Goal: Task Accomplishment & Management: Manage account settings

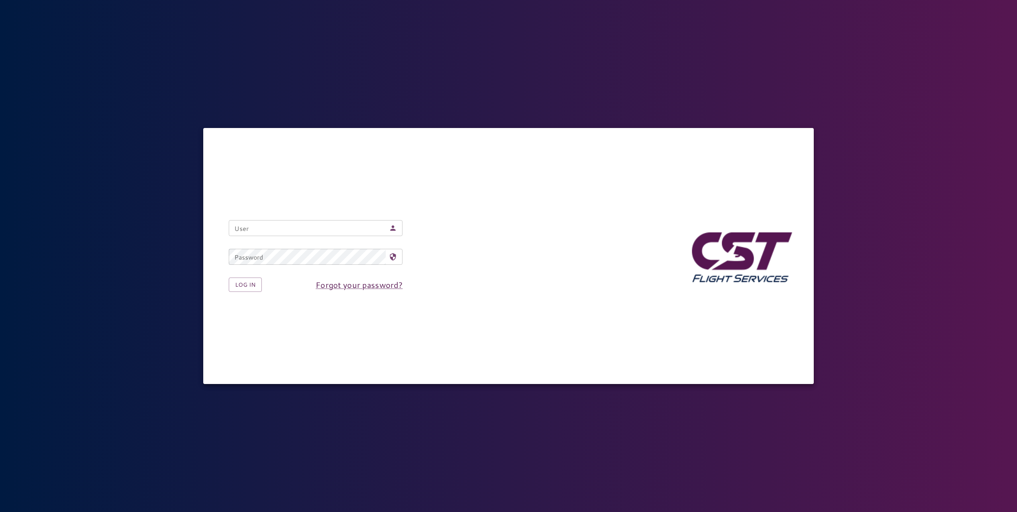
click at [269, 233] on input "User" at bounding box center [307, 228] width 157 height 16
type input "**********"
click at [229, 277] on button "Log in" at bounding box center [245, 284] width 33 height 15
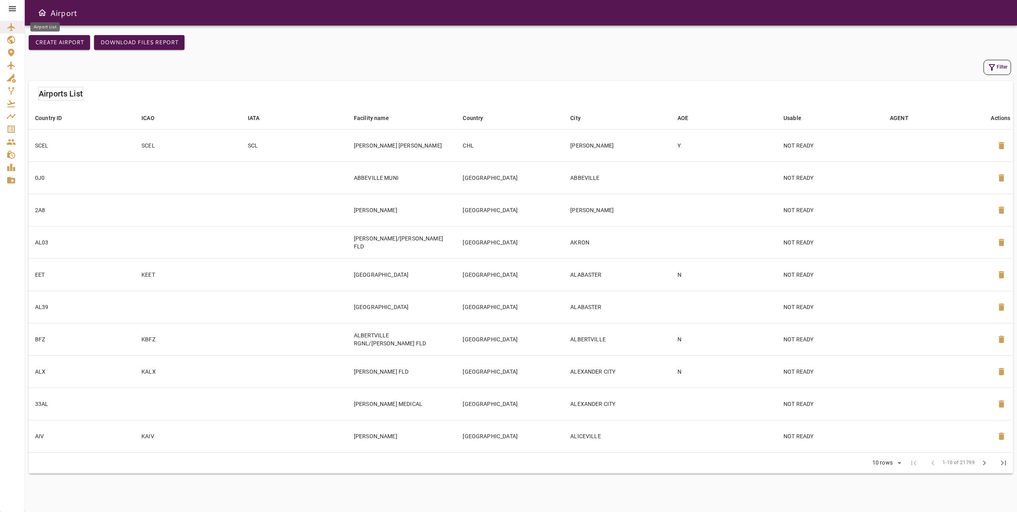
drag, startPoint x: 18, startPoint y: 26, endPoint x: 12, endPoint y: 7, distance: 20.3
click at [12, 7] on icon at bounding box center [12, 8] width 7 height 5
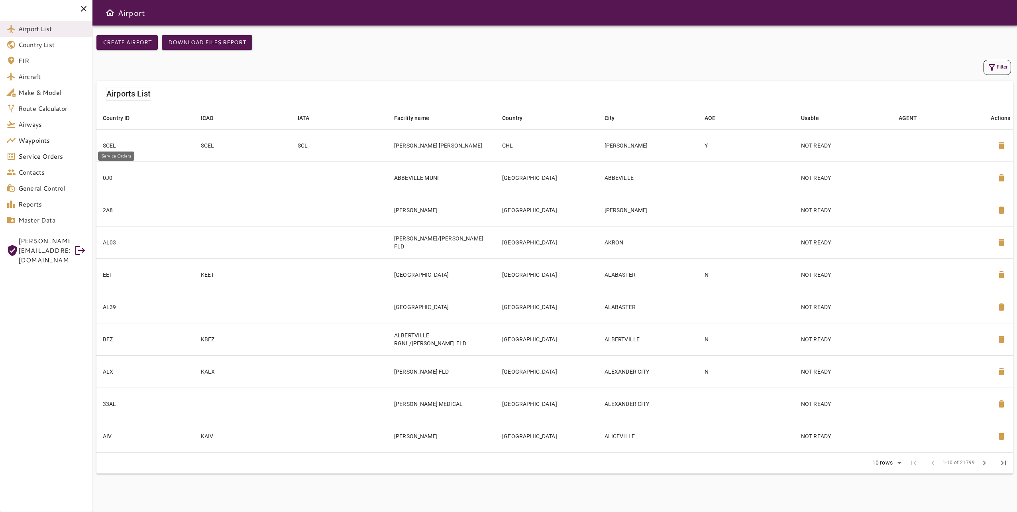
click at [60, 159] on span "Service Orders" at bounding box center [52, 156] width 68 height 10
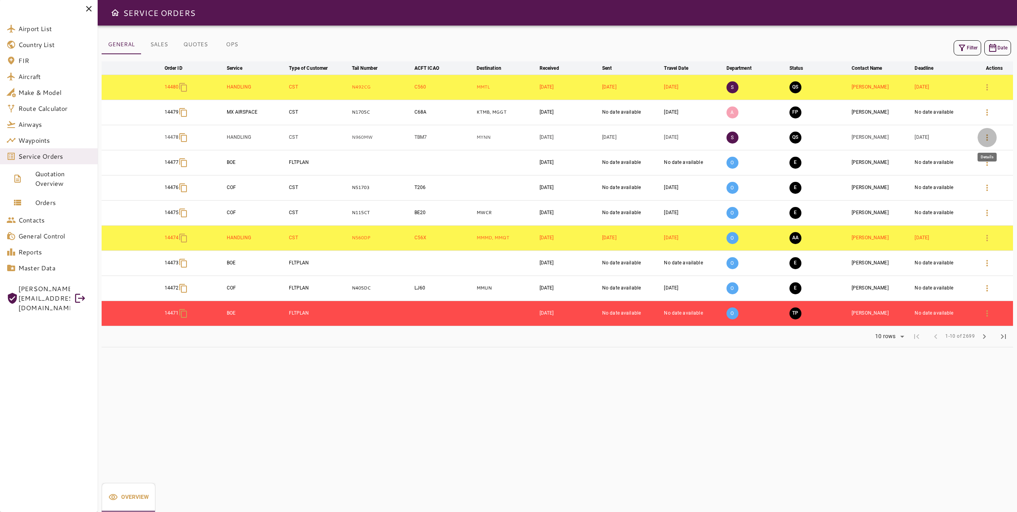
click at [985, 140] on icon "button" at bounding box center [988, 138] width 10 height 10
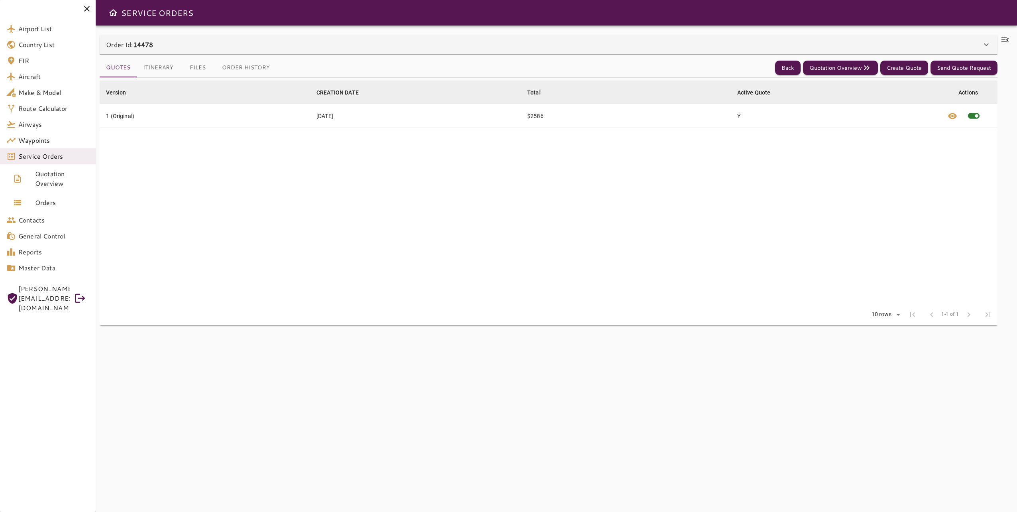
click at [986, 46] on icon at bounding box center [987, 45] width 10 height 10
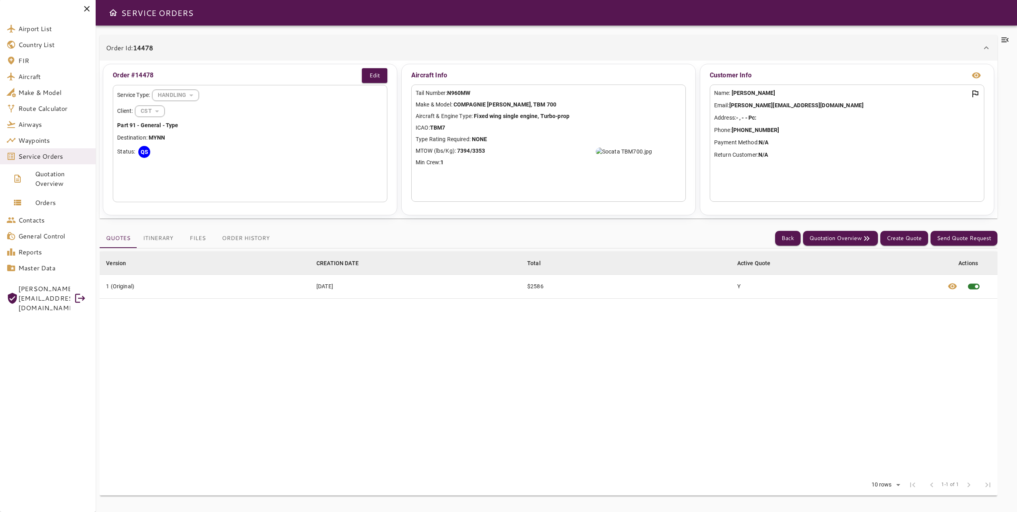
click at [1007, 42] on icon at bounding box center [1005, 39] width 7 height 5
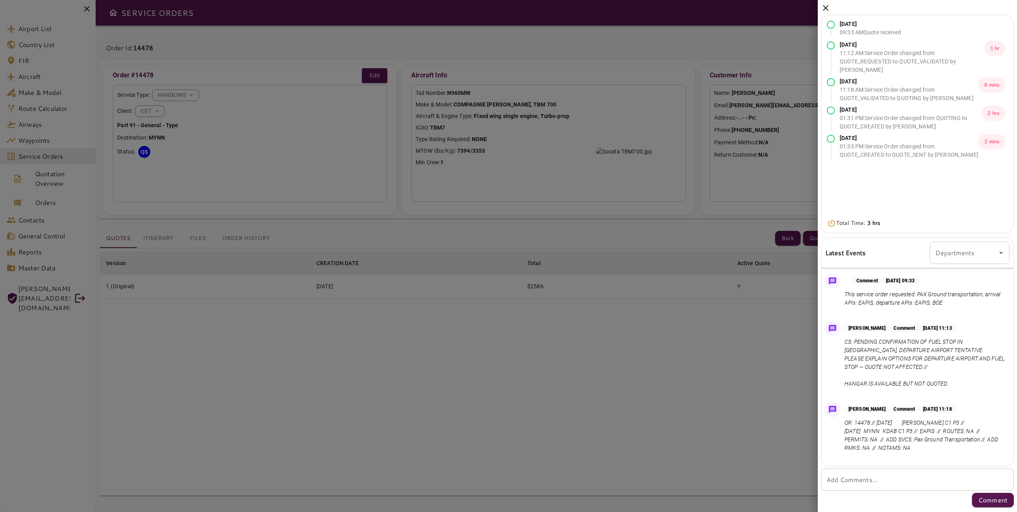
click at [828, 6] on icon at bounding box center [826, 8] width 6 height 6
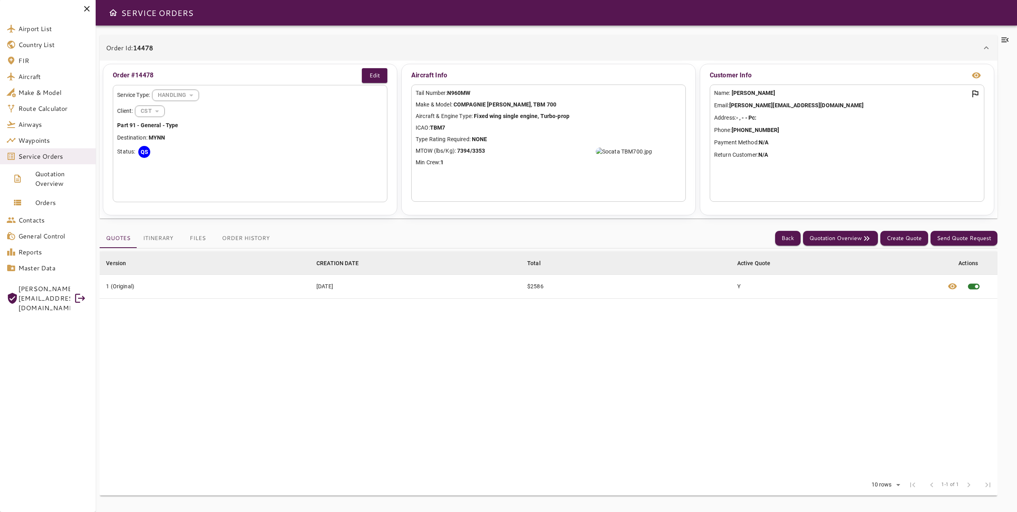
click at [428, 385] on table "Version arrow_downward CREATION DATE arrow_downward Total arrow_downward Active…" at bounding box center [549, 363] width 898 height 223
click at [566, 478] on div "Rows per page: 10 rows ** 1-1 of 1 first_page chevron_left 1-1 of 1 chevron_rig…" at bounding box center [549, 484] width 898 height 21
click at [672, 395] on table "Version arrow_downward CREATION DATE arrow_downward Total arrow_downward Active…" at bounding box center [549, 363] width 898 height 223
click at [159, 237] on button "Itinerary" at bounding box center [158, 238] width 43 height 19
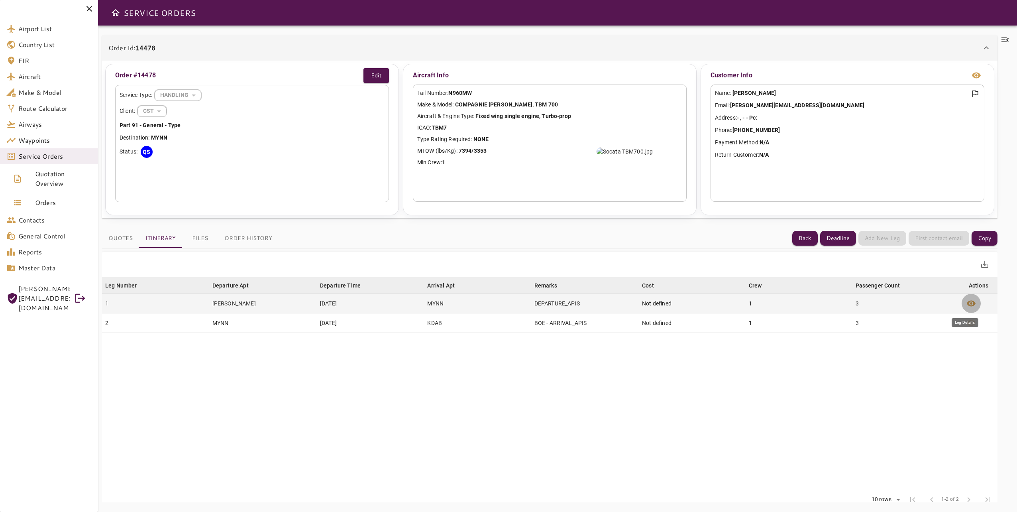
click at [967, 300] on span "visibility" at bounding box center [972, 304] width 10 height 10
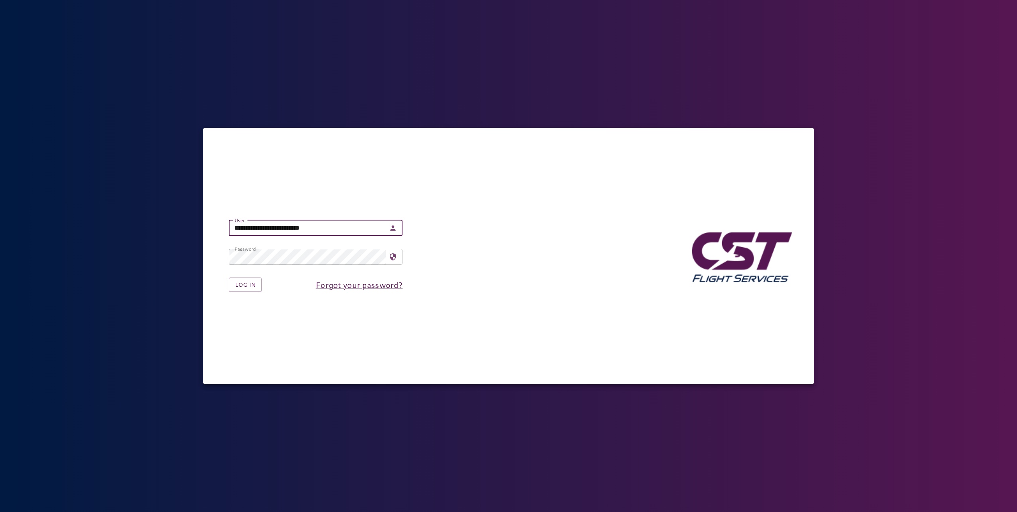
click at [251, 229] on input "**********" at bounding box center [307, 228] width 157 height 16
type input "**********"
click at [229, 277] on button "Log in" at bounding box center [245, 284] width 33 height 15
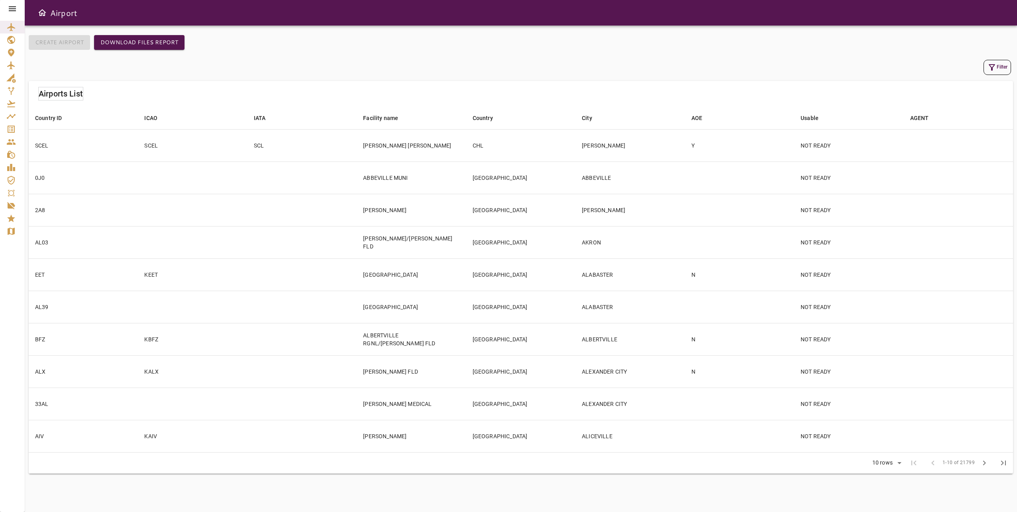
click at [16, 8] on icon at bounding box center [12, 8] width 7 height 5
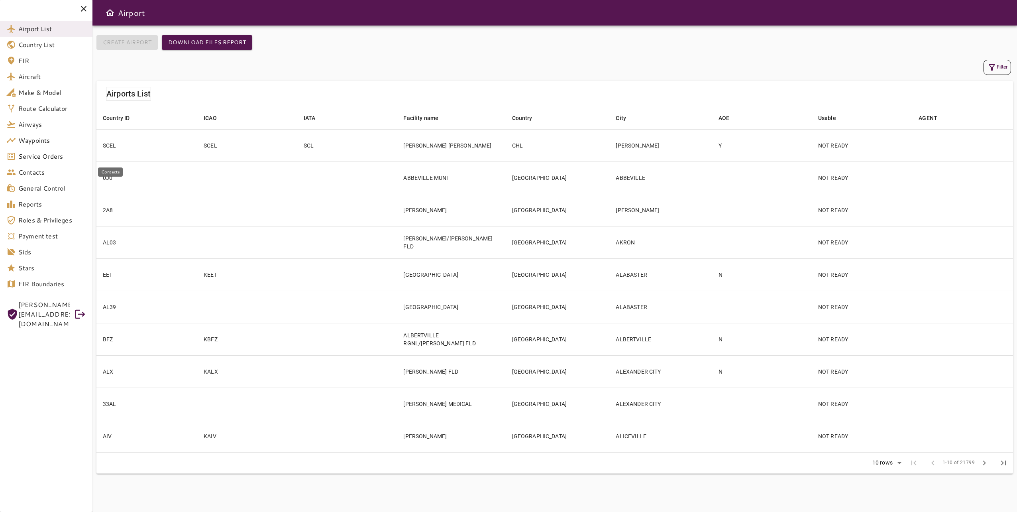
click at [51, 162] on link "Service Orders" at bounding box center [46, 156] width 92 height 16
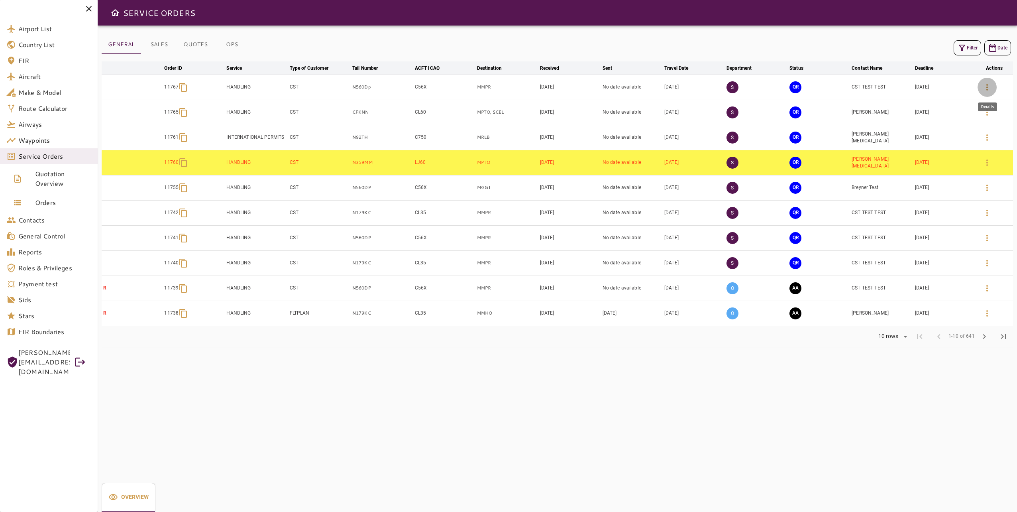
click at [985, 86] on icon "button" at bounding box center [988, 88] width 10 height 10
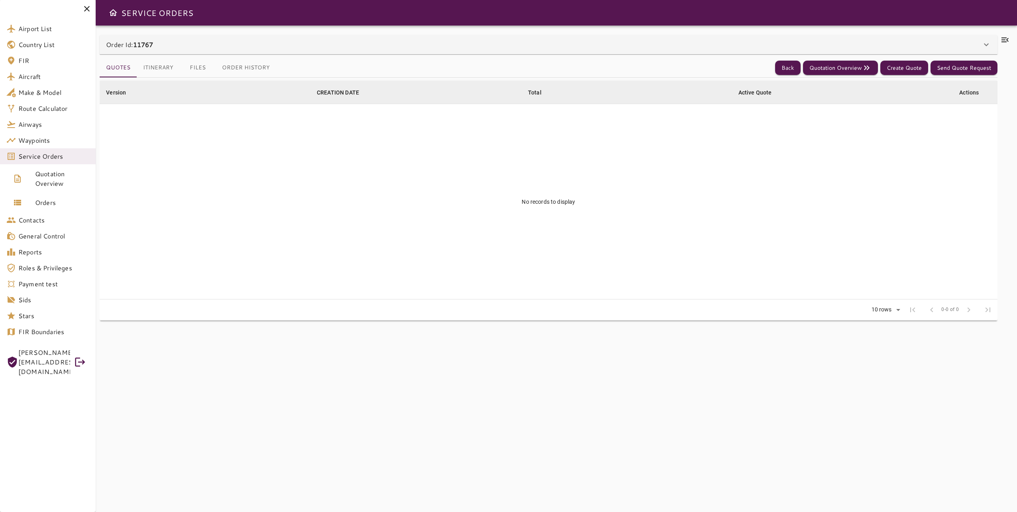
click at [991, 49] on icon at bounding box center [987, 45] width 10 height 10
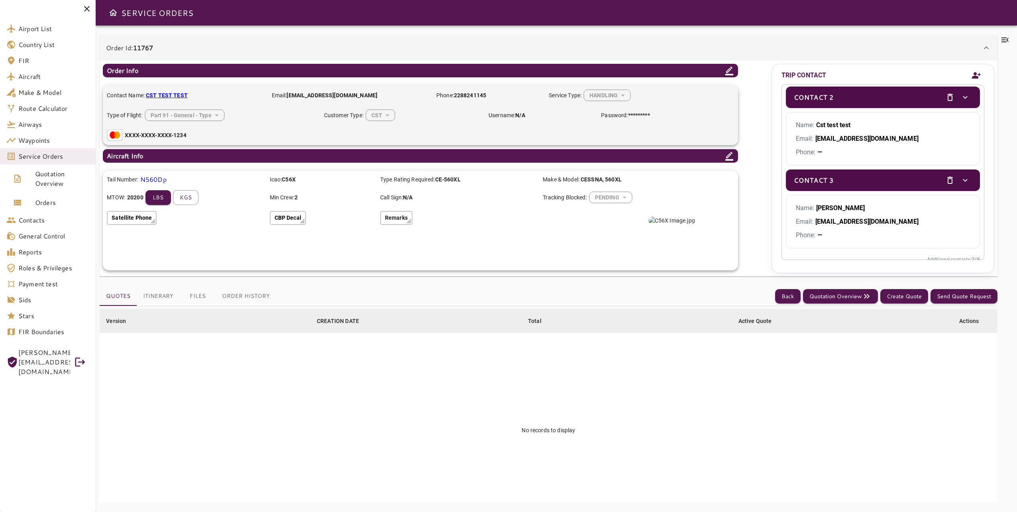
scroll to position [97, 0]
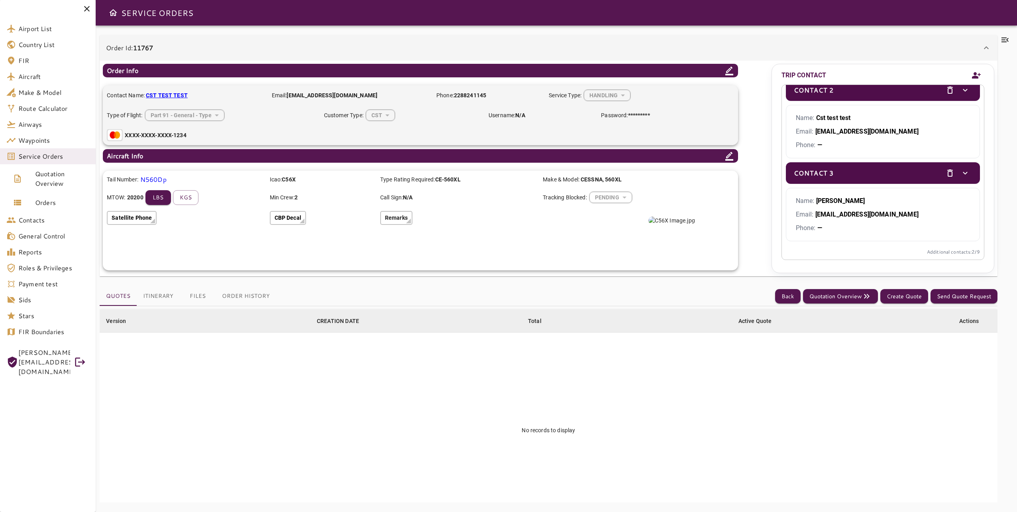
click at [889, 48] on b "[EMAIL_ADDRESS][DOMAIN_NAME]" at bounding box center [867, 44] width 103 height 8
click at [890, 48] on b "admin@cstflightservices.com" at bounding box center [867, 44] width 103 height 8
click at [894, 48] on b "admin@cstflightservices.com" at bounding box center [867, 44] width 103 height 8
click at [898, 48] on b "admin@cstflightservices.com" at bounding box center [867, 44] width 103 height 8
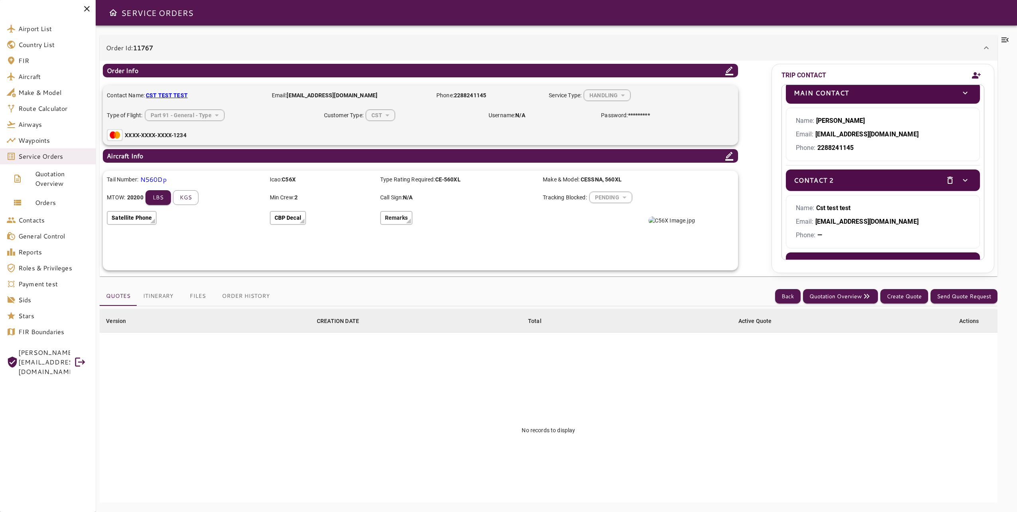
scroll to position [0, 0]
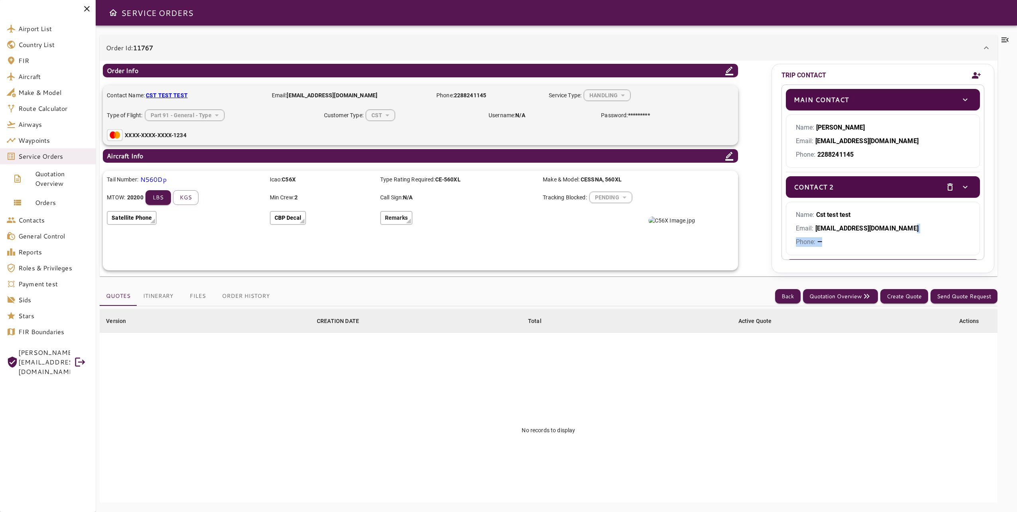
drag, startPoint x: 904, startPoint y: 229, endPoint x: 840, endPoint y: 238, distance: 64.4
click at [840, 168] on div "Name: Cst test test Email: admin@cstflightservices.com Phone: —" at bounding box center [883, 140] width 194 height 53
drag, startPoint x: 840, startPoint y: 238, endPoint x: 893, endPoint y: 243, distance: 53.3
click at [880, 159] on p "Phone: —" at bounding box center [883, 155] width 174 height 10
click at [894, 159] on p "Phone: —" at bounding box center [883, 155] width 174 height 10
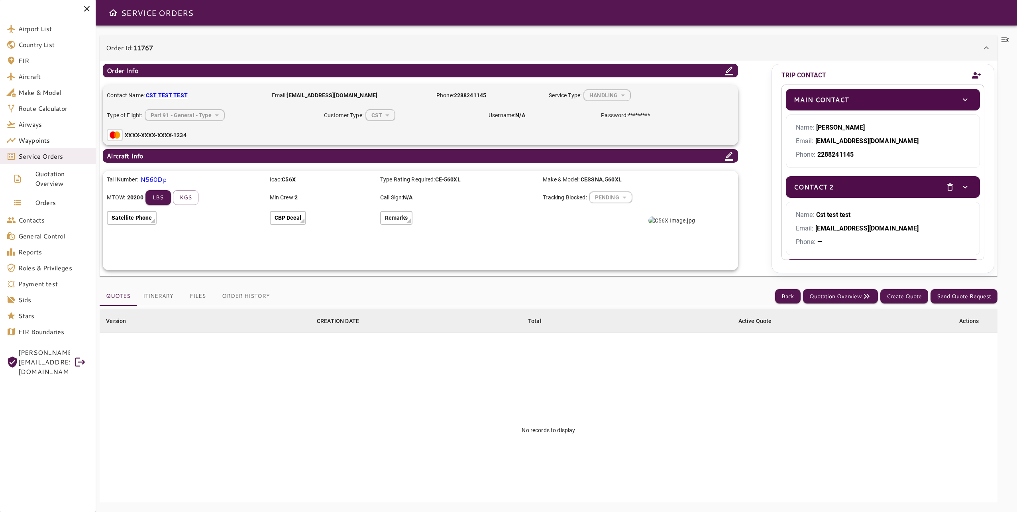
click at [923, 157] on p "Phone: 2288241145" at bounding box center [883, 155] width 174 height 10
click at [924, 157] on p "Phone: 2288241145" at bounding box center [883, 155] width 174 height 10
click at [963, 187] on icon "toggle" at bounding box center [965, 187] width 4 height 3
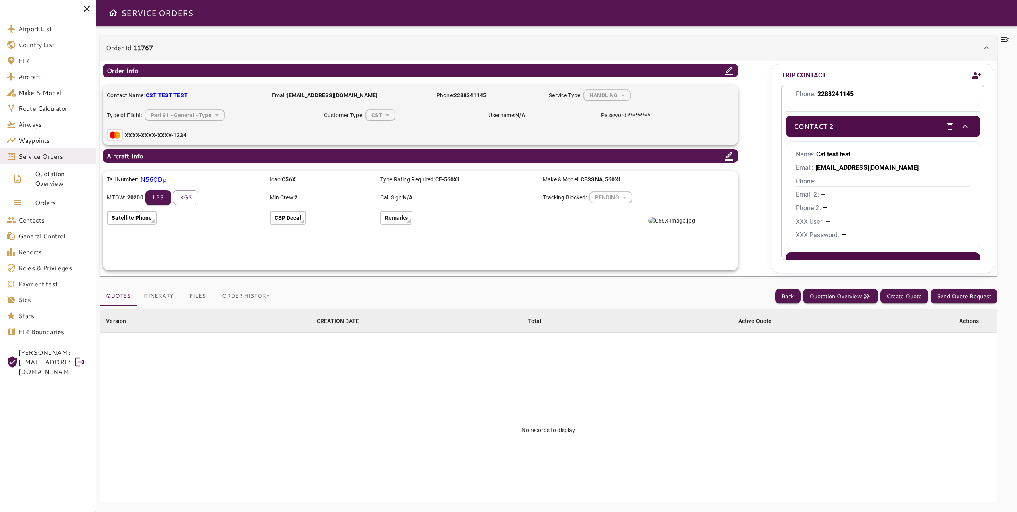
scroll to position [80, 0]
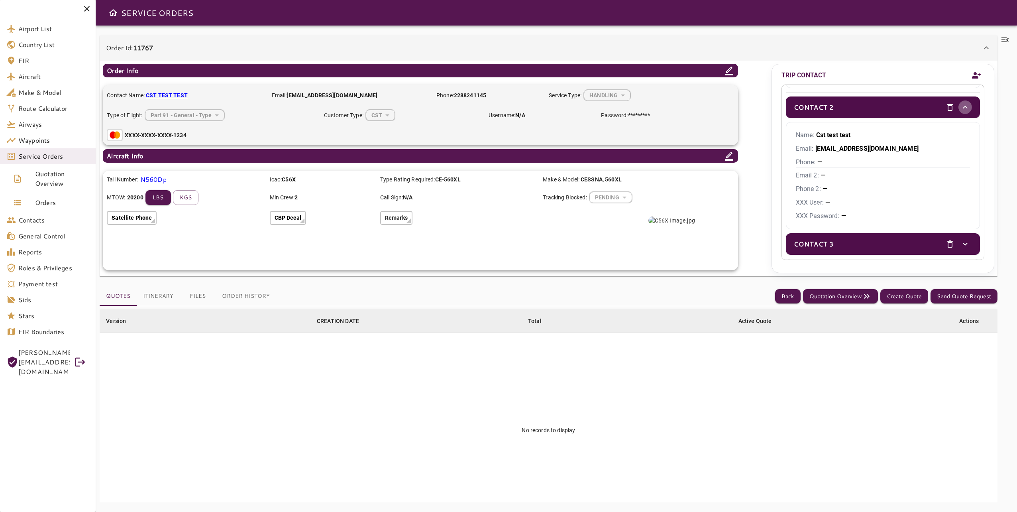
click at [961, 108] on icon "toggle" at bounding box center [966, 107] width 10 height 10
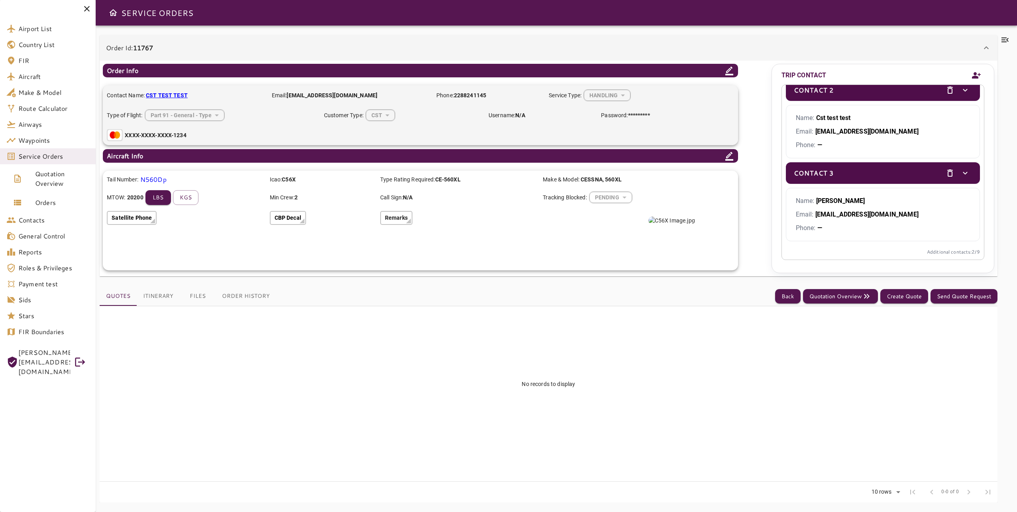
scroll to position [0, 0]
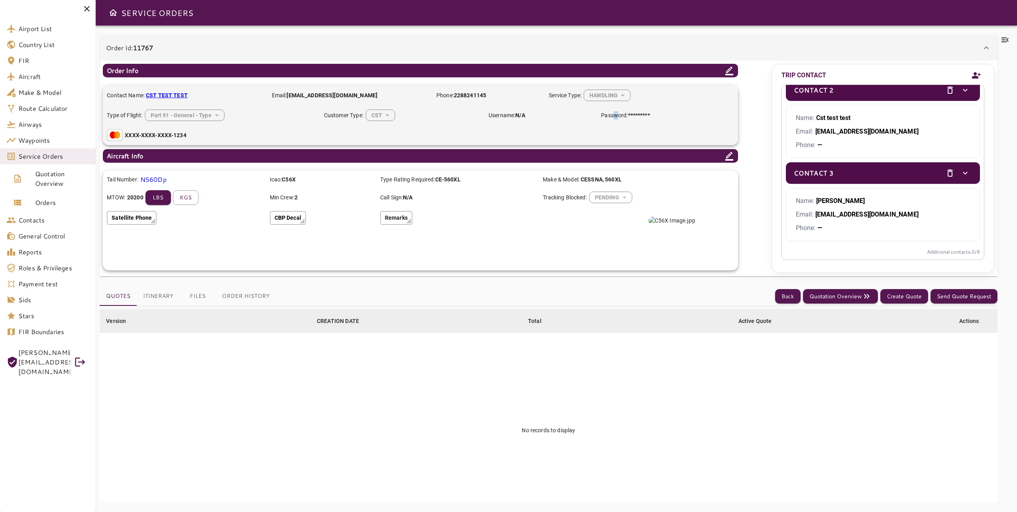
drag, startPoint x: 618, startPoint y: 145, endPoint x: 615, endPoint y: 132, distance: 13.8
click at [615, 132] on div "Order Info Contact Name: CST TEST TEST Email: admin@cstflightservices.com Phone…" at bounding box center [437, 167] width 668 height 206
drag, startPoint x: 615, startPoint y: 132, endPoint x: 605, endPoint y: 47, distance: 85.4
click at [605, 47] on div "Order Id: 11767" at bounding box center [543, 48] width 875 height 10
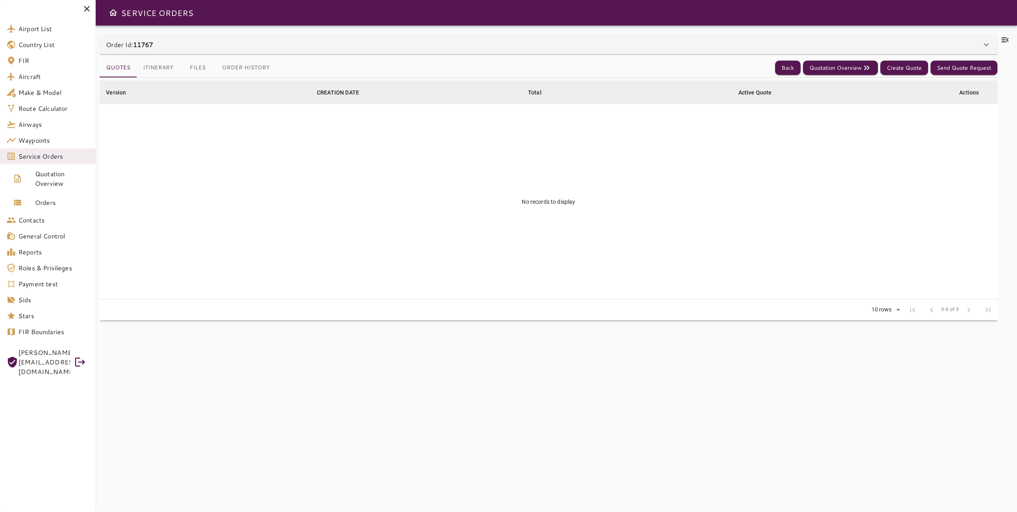
click at [594, 47] on div "Order Id: 11767" at bounding box center [543, 45] width 875 height 10
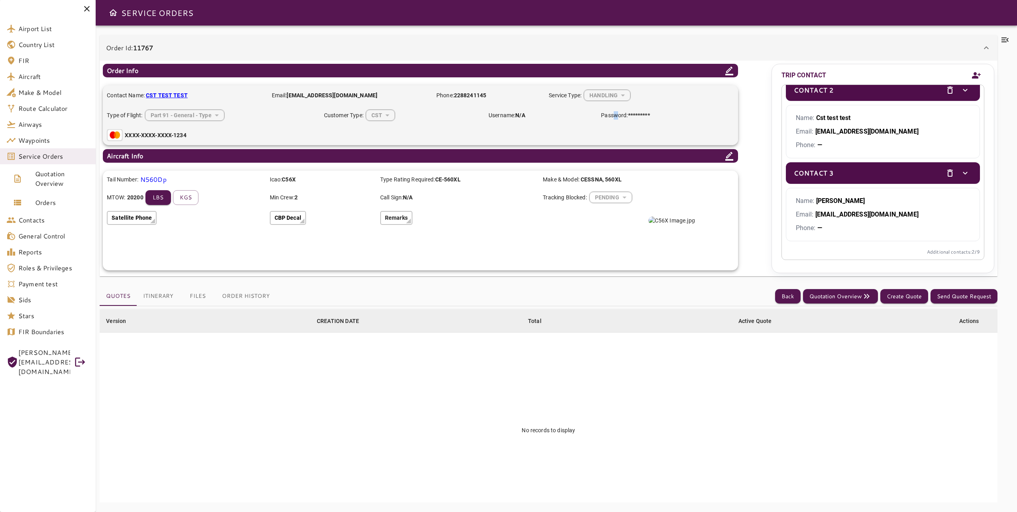
click at [595, 47] on div "Order Id: 11767" at bounding box center [543, 48] width 875 height 10
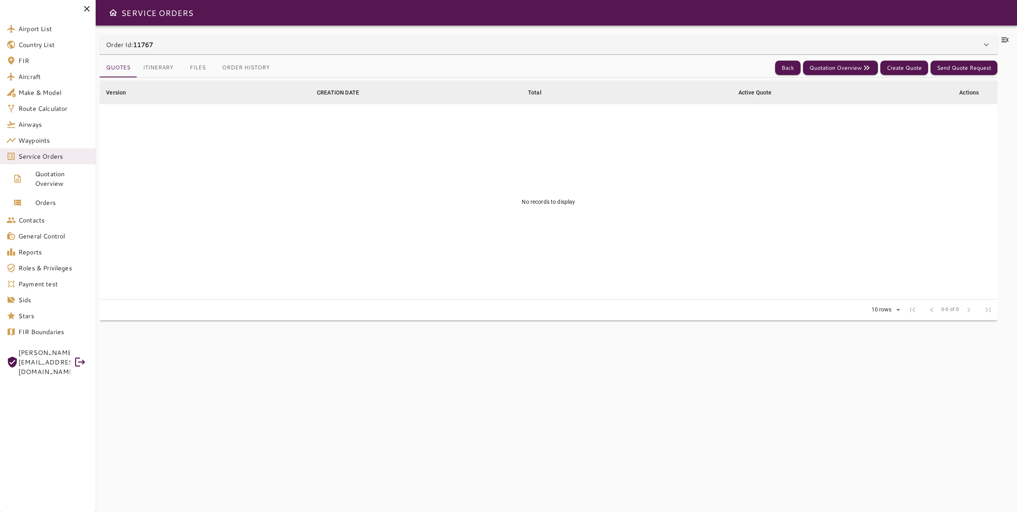
click at [595, 47] on div "Order Id: 11767" at bounding box center [543, 45] width 875 height 10
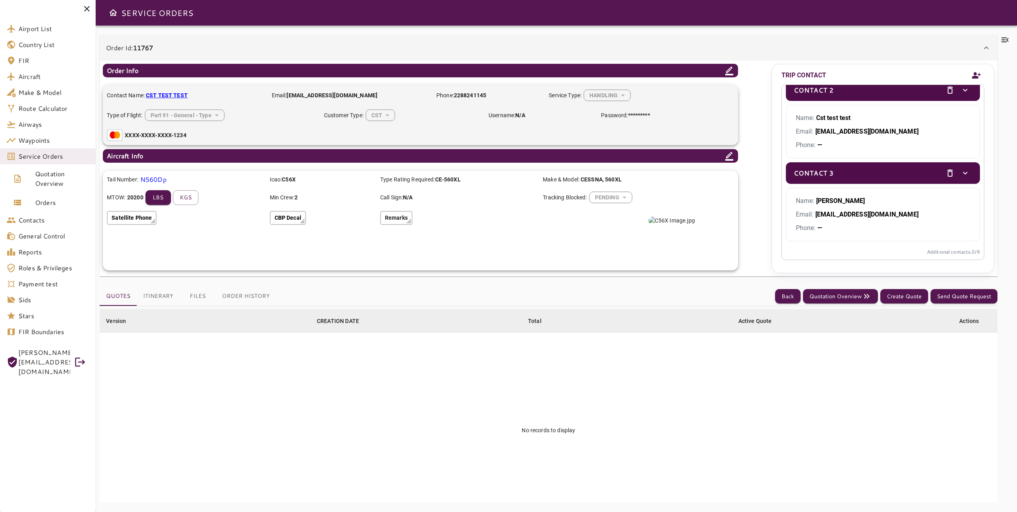
click at [592, 121] on div "Contact Name: CST TEST TEST Email: admin@cstflightservices.com Phone: 228824114…" at bounding box center [420, 115] width 635 height 60
click at [627, 118] on p "Password: *********" at bounding box center [625, 115] width 49 height 8
click at [615, 96] on div "HANDLING" at bounding box center [607, 95] width 47 height 21
click at [633, 132] on div "Contact Name: CST TEST TEST Email: admin@cstflightservices.com Phone: 228824114…" at bounding box center [420, 115] width 635 height 60
click at [732, 69] on icon at bounding box center [730, 71] width 10 height 10
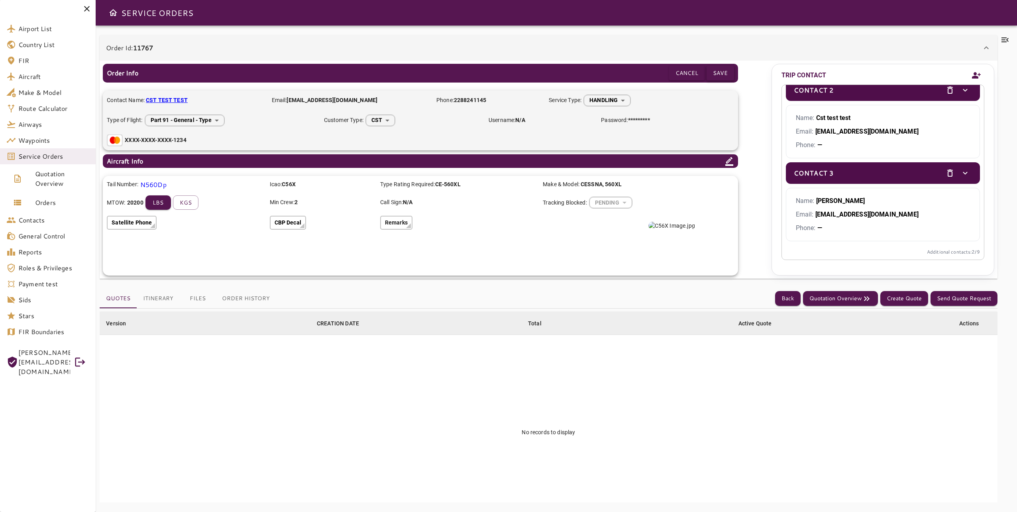
click at [728, 73] on button "Save" at bounding box center [721, 73] width 28 height 15
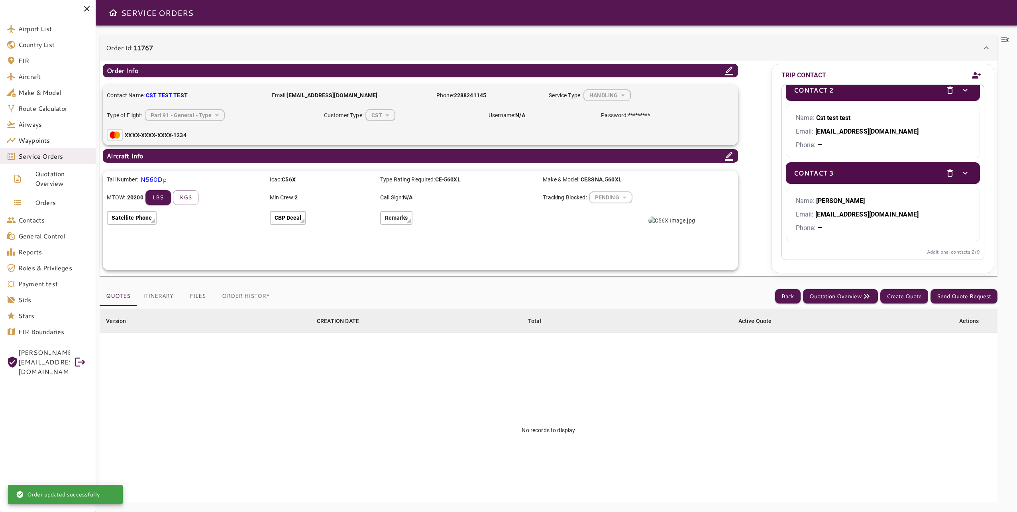
click at [631, 491] on td "No records to display" at bounding box center [549, 429] width 898 height 195
click at [628, 475] on td "No records to display" at bounding box center [549, 429] width 898 height 195
click at [575, 463] on td "No records to display" at bounding box center [549, 429] width 898 height 195
click at [575, 462] on td "No records to display" at bounding box center [549, 429] width 898 height 195
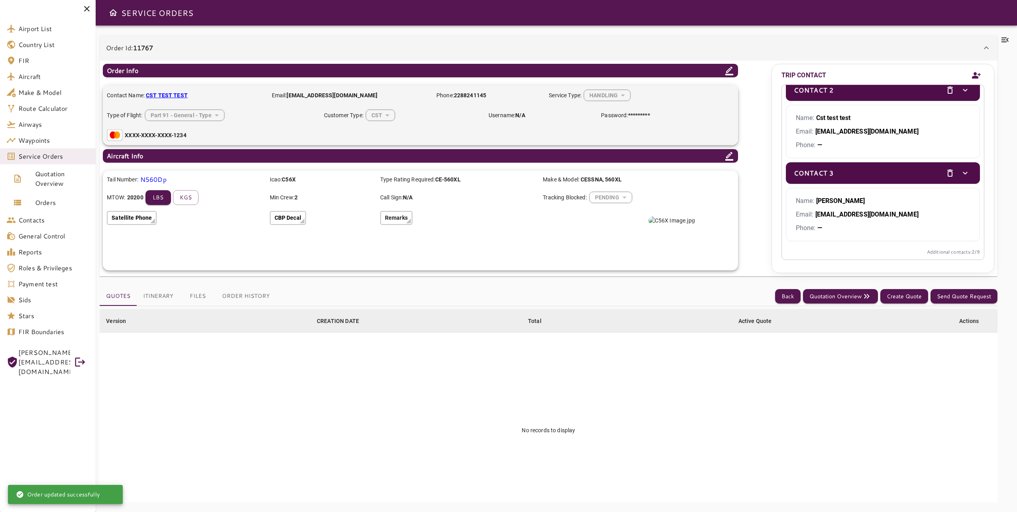
drag, startPoint x: 509, startPoint y: 449, endPoint x: 517, endPoint y: 449, distance: 8.8
click at [509, 449] on td "No records to display" at bounding box center [549, 429] width 898 height 195
click at [677, 432] on td "No records to display" at bounding box center [549, 429] width 898 height 195
drag, startPoint x: 741, startPoint y: 427, endPoint x: 768, endPoint y: 423, distance: 27.8
click at [741, 427] on td "No records to display" at bounding box center [549, 429] width 898 height 195
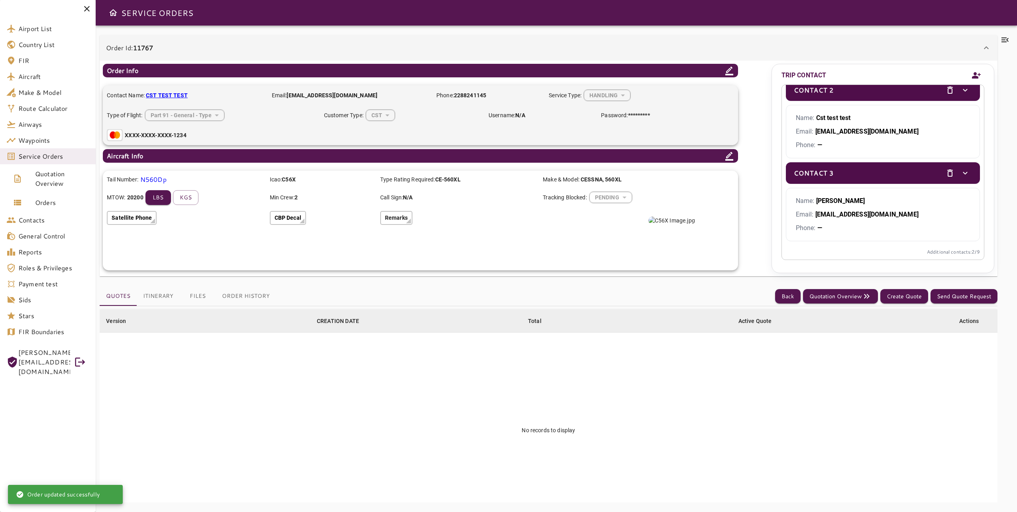
click at [772, 422] on td "No records to display" at bounding box center [549, 429] width 898 height 195
click at [407, 218] on div at bounding box center [408, 220] width 5 height 5
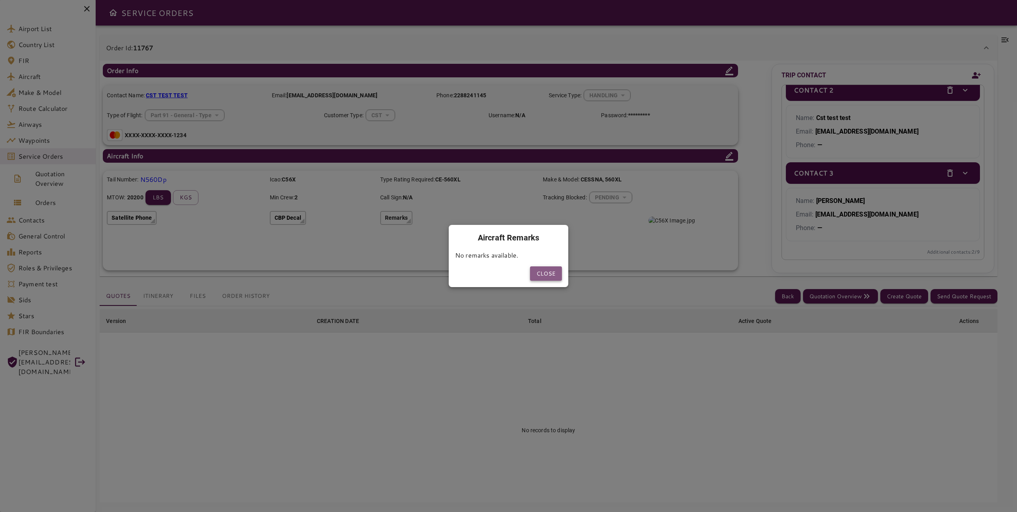
click at [561, 277] on button "Close" at bounding box center [546, 273] width 32 height 15
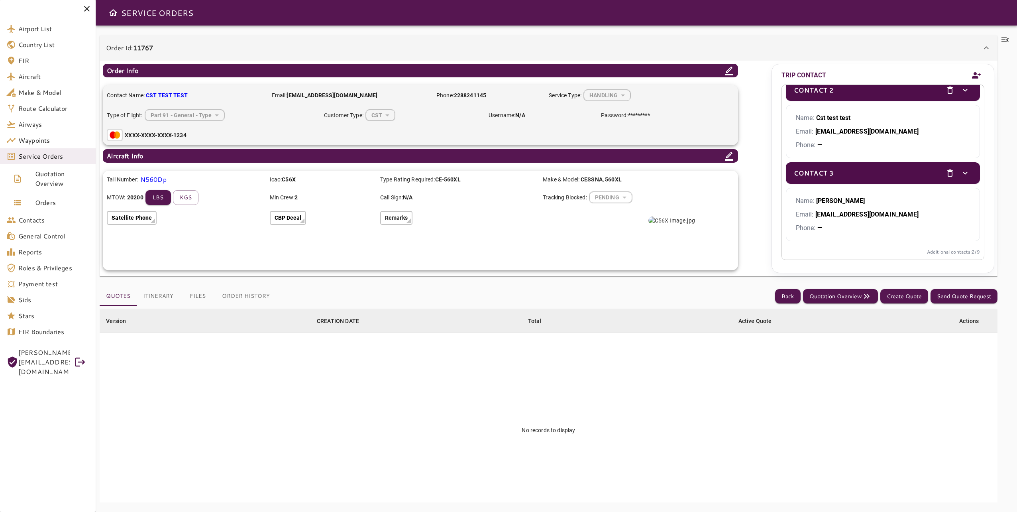
click at [472, 393] on td "No records to display" at bounding box center [549, 429] width 898 height 195
click at [163, 179] on p "N560Dp" at bounding box center [153, 180] width 26 height 10
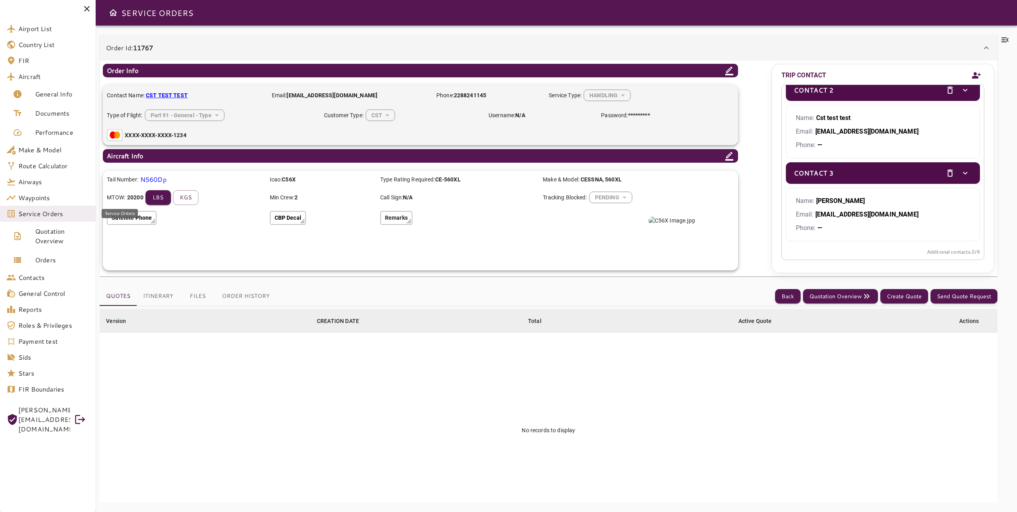
click at [53, 217] on span "Service Orders" at bounding box center [53, 214] width 71 height 10
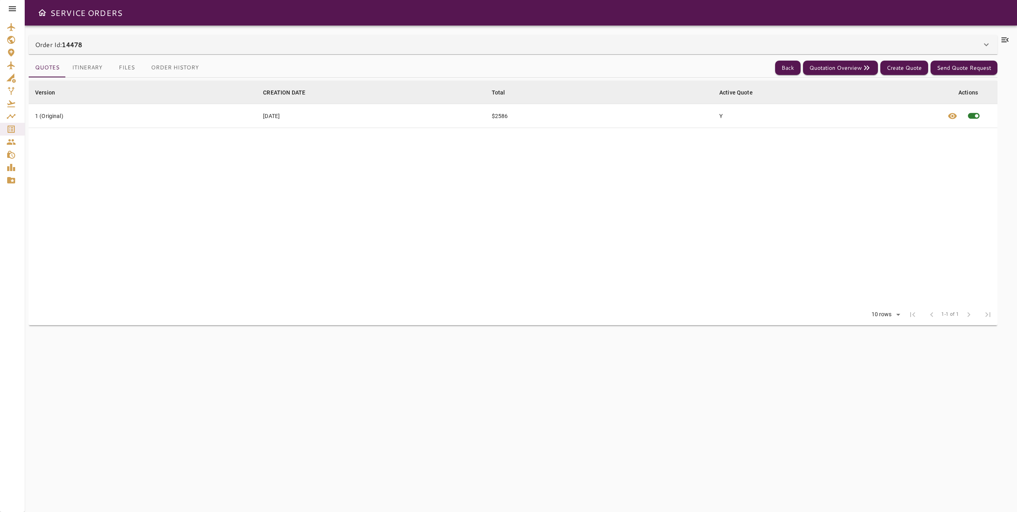
click at [94, 72] on button "Itinerary" at bounding box center [87, 67] width 43 height 19
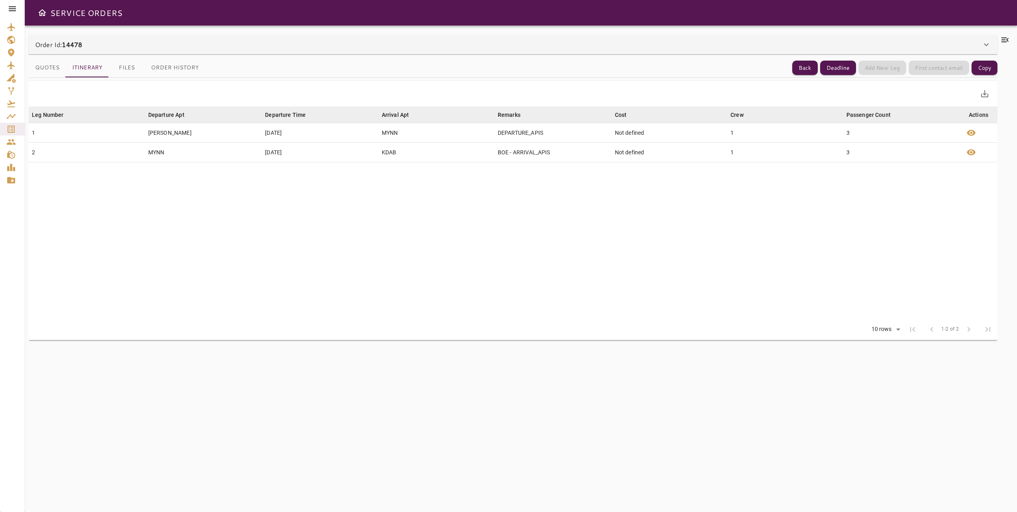
click at [111, 50] on div "Order Id: 14478" at bounding box center [513, 44] width 969 height 19
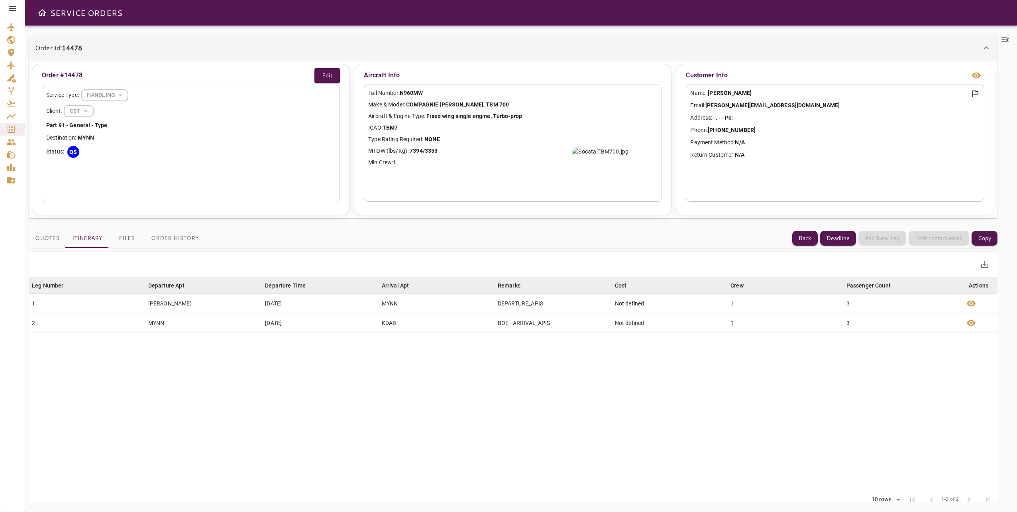
click at [97, 236] on button "Itinerary" at bounding box center [87, 238] width 43 height 19
click at [53, 240] on button "Quotes" at bounding box center [47, 238] width 37 height 19
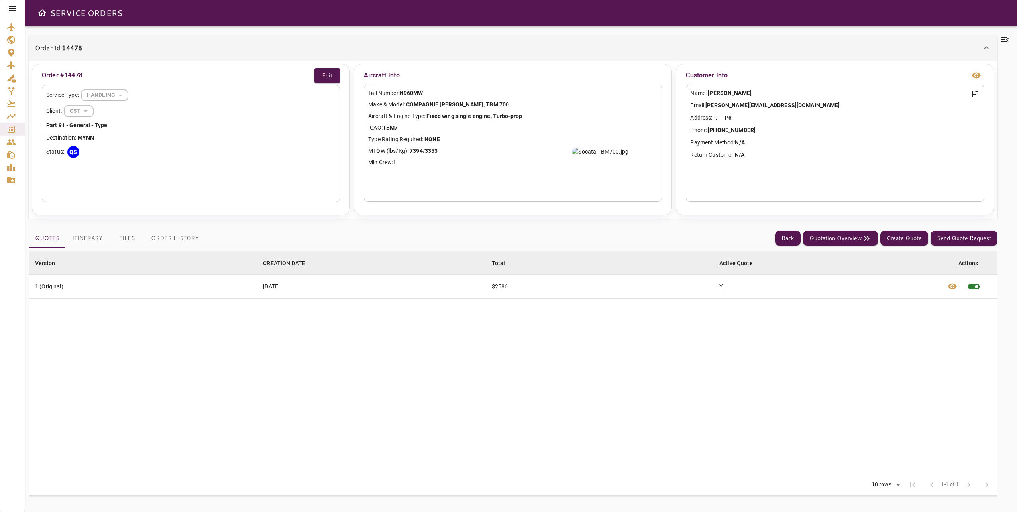
click at [88, 239] on button "Itinerary" at bounding box center [87, 238] width 43 height 19
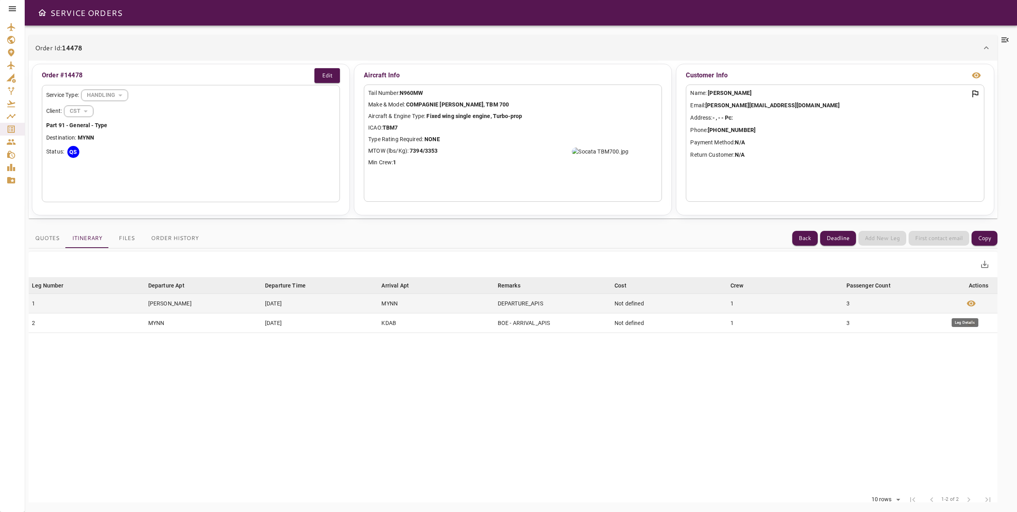
click at [968, 303] on span "visibility" at bounding box center [972, 304] width 10 height 10
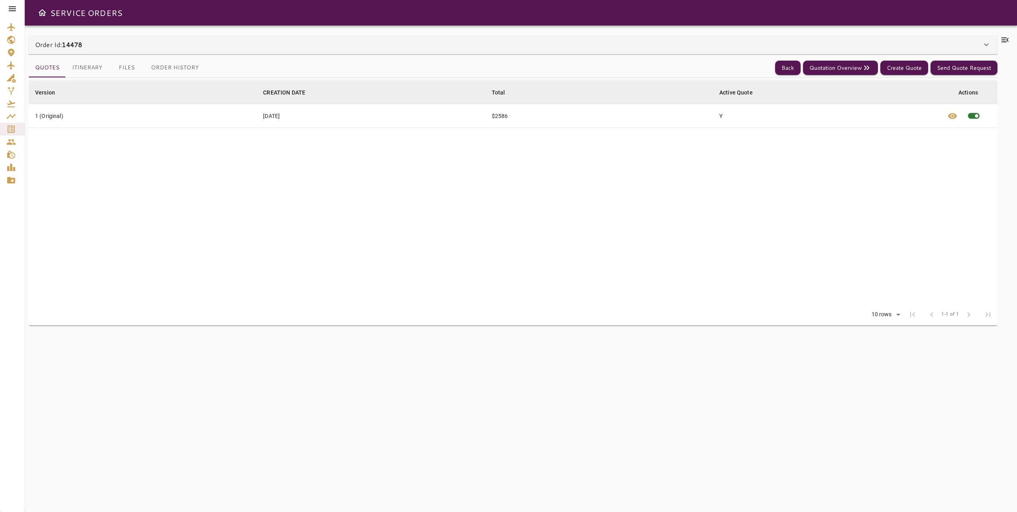
click at [9, 7] on icon at bounding box center [12, 8] width 7 height 5
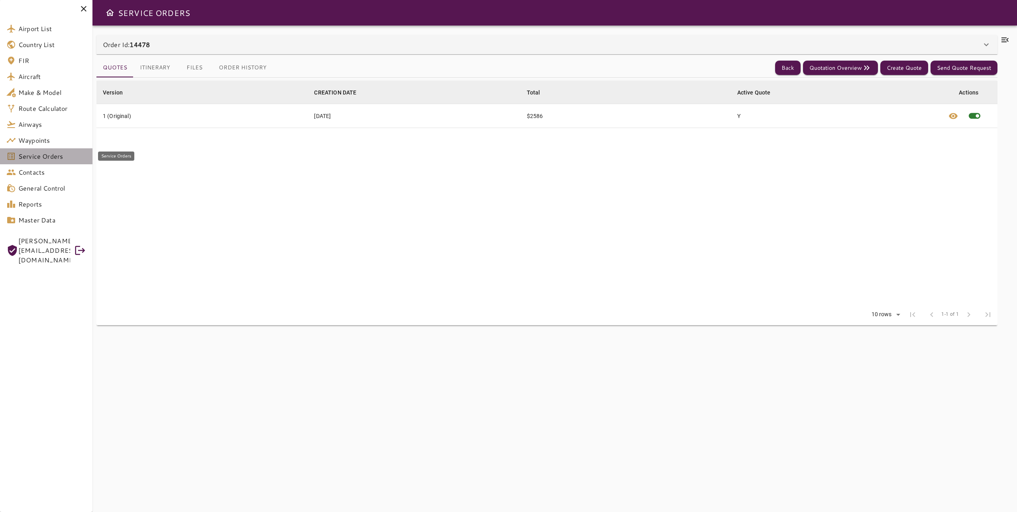
click at [63, 160] on span "Service Orders" at bounding box center [52, 156] width 68 height 10
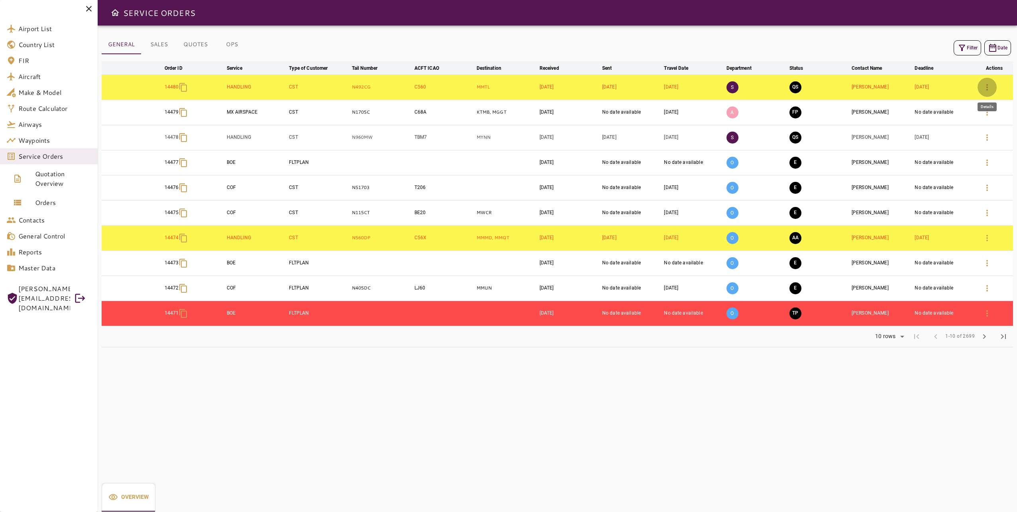
click at [986, 86] on icon "button" at bounding box center [988, 88] width 10 height 10
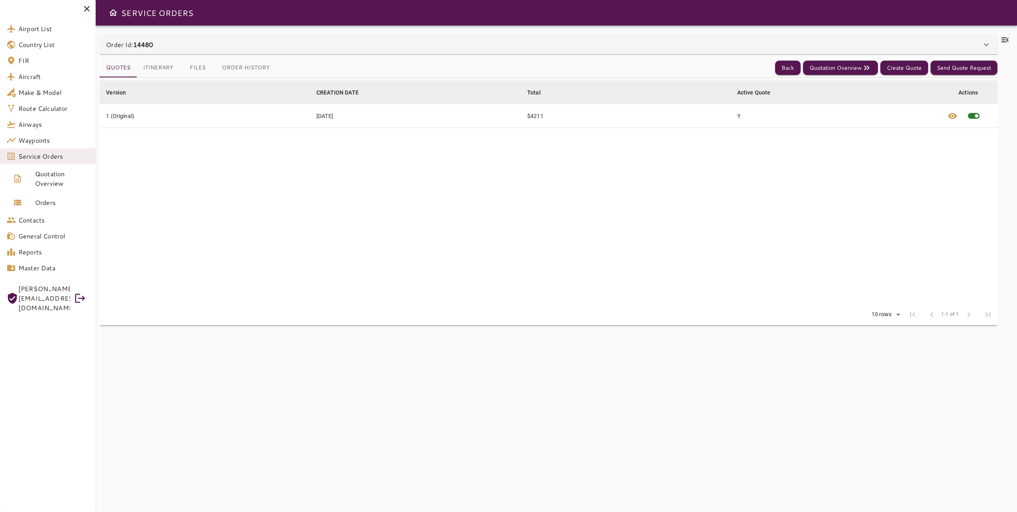
click at [161, 69] on button "Itinerary" at bounding box center [158, 67] width 43 height 19
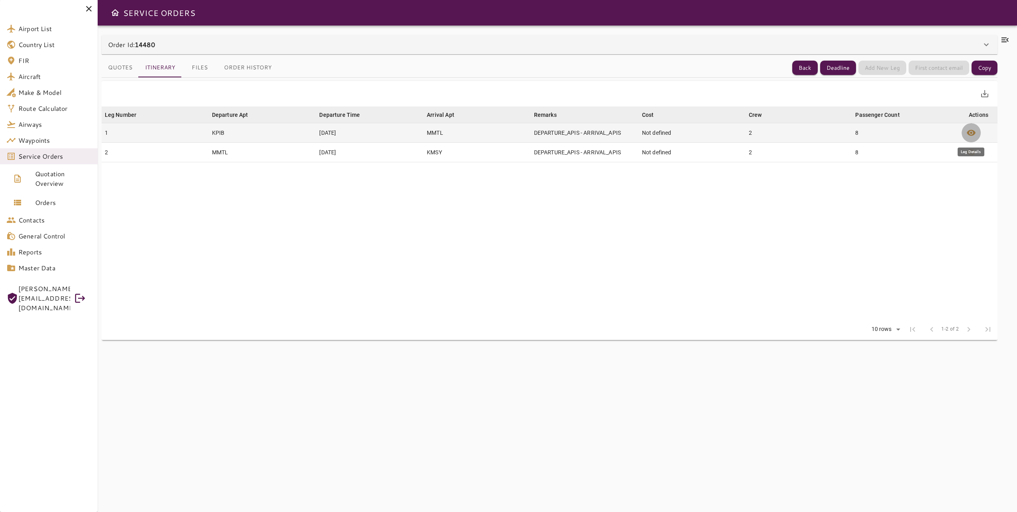
click at [971, 131] on span "visibility" at bounding box center [972, 133] width 10 height 10
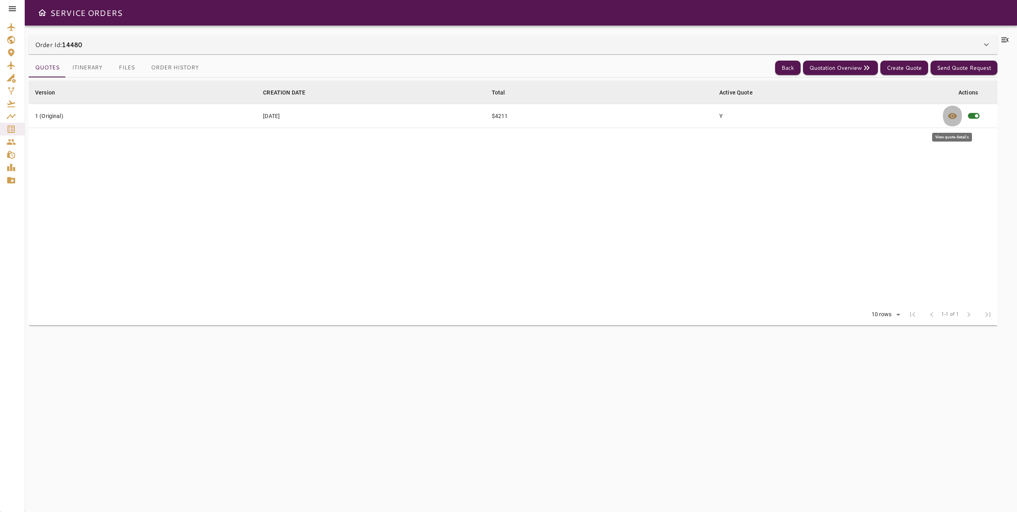
click at [948, 117] on span "visibility" at bounding box center [953, 116] width 10 height 10
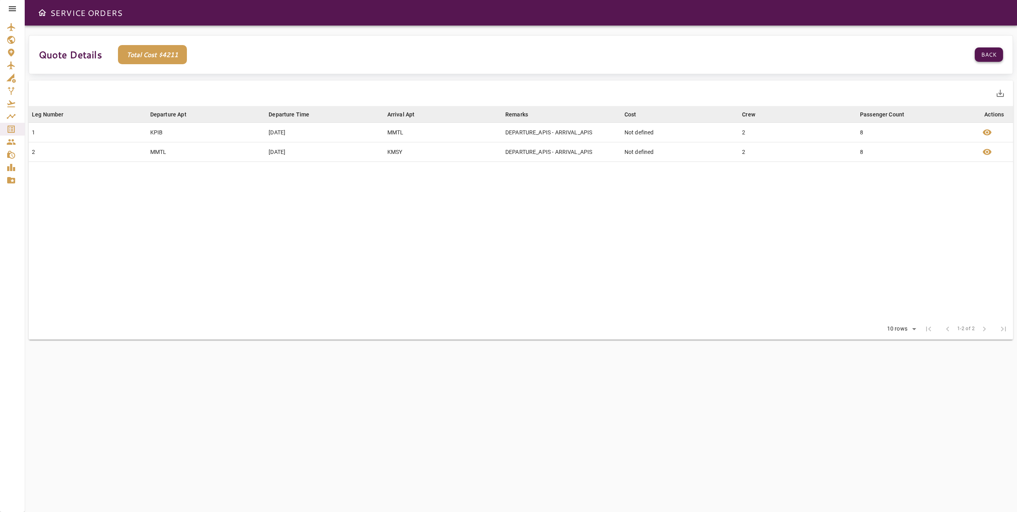
click at [996, 58] on button "Back" at bounding box center [989, 54] width 28 height 15
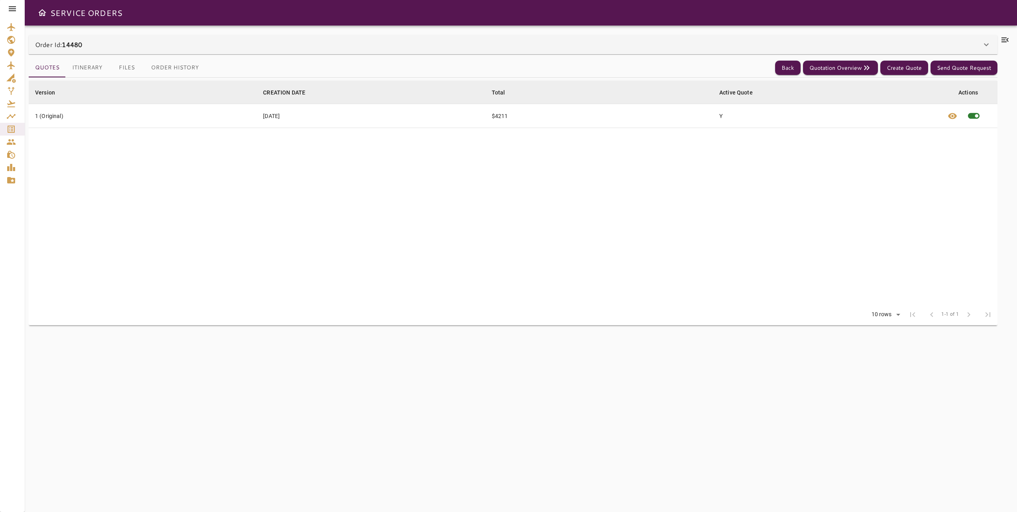
click at [555, 454] on div "Version arrow_downward CREATION DATE arrow_downward Total arrow_downward Active…" at bounding box center [513, 290] width 969 height 425
click at [555, 439] on div "Version arrow_downward CREATION DATE arrow_downward Total arrow_downward Active…" at bounding box center [513, 290] width 969 height 425
click at [527, 44] on div "Order Id: 11767" at bounding box center [508, 45] width 947 height 10
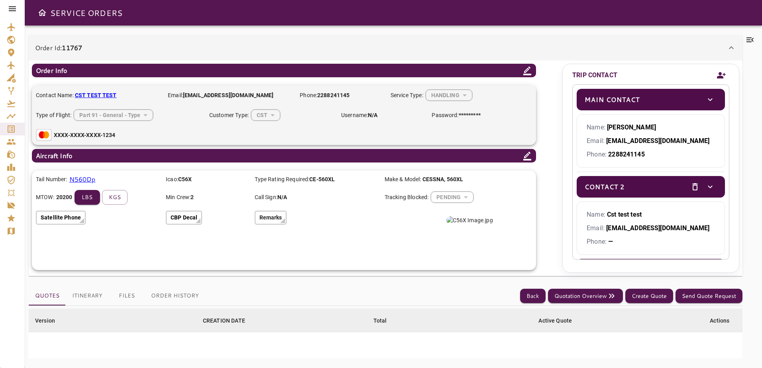
click at [81, 181] on p "N560Dp" at bounding box center [82, 180] width 26 height 10
click at [525, 158] on icon at bounding box center [527, 156] width 8 height 9
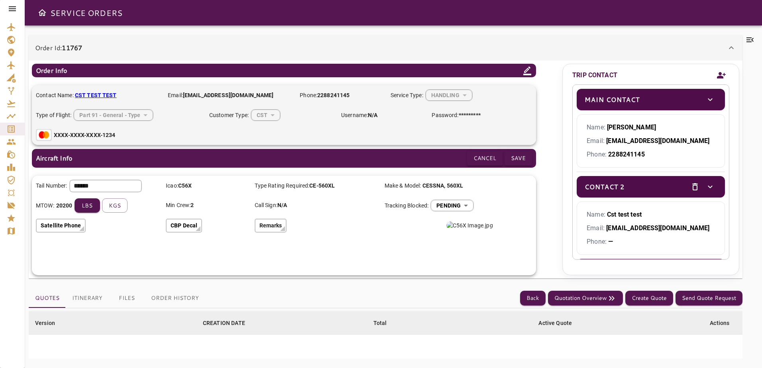
click at [118, 190] on input "******" at bounding box center [106, 186] width 72 height 12
type input "******"
click at [115, 191] on input "******" at bounding box center [106, 186] width 72 height 12
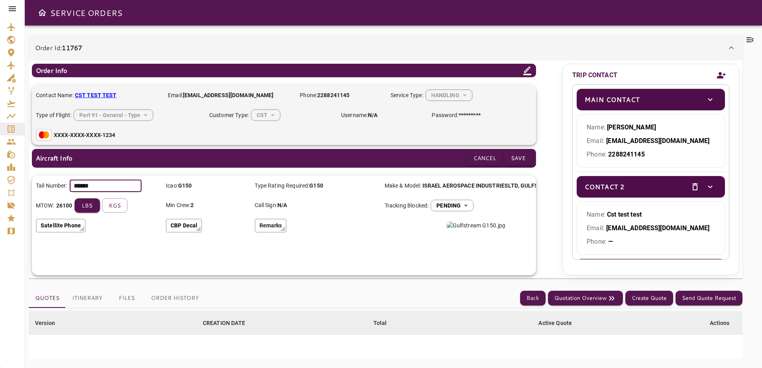
click at [115, 191] on input "******" at bounding box center [106, 186] width 72 height 12
type input "*"
click at [115, 191] on input "*" at bounding box center [106, 186] width 72 height 12
type input "******"
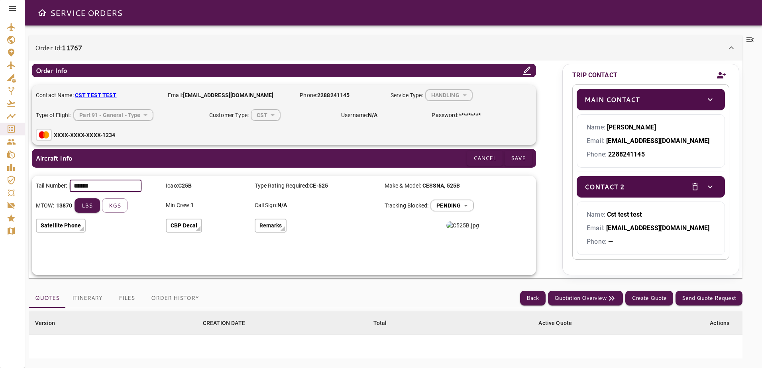
click at [116, 187] on input "******" at bounding box center [106, 186] width 72 height 12
type input "*"
click at [116, 187] on input "*" at bounding box center [106, 186] width 72 height 12
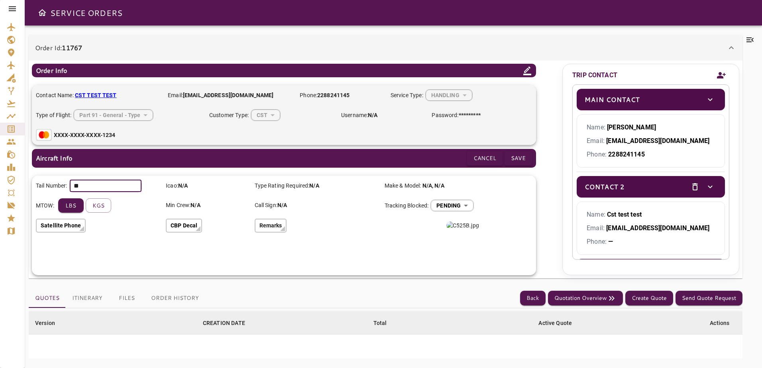
type input "*"
click at [116, 187] on input "*" at bounding box center [106, 186] width 72 height 12
type input "*****"
click at [127, 185] on input "*****" at bounding box center [106, 186] width 72 height 12
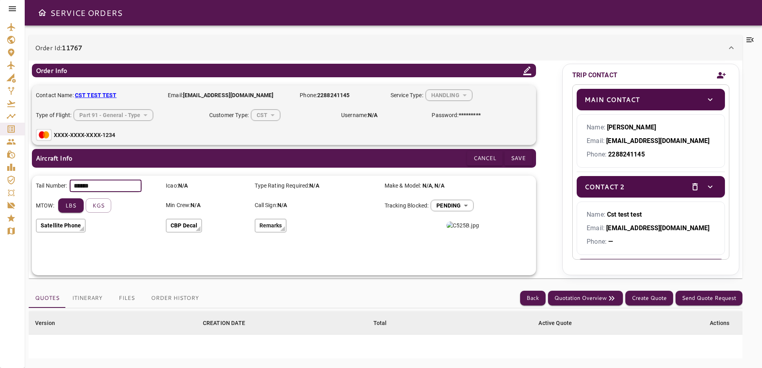
type input "******"
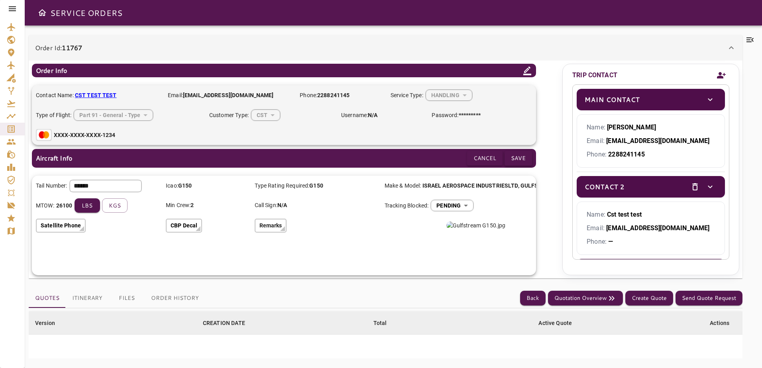
click at [518, 157] on button "Save" at bounding box center [519, 158] width 28 height 15
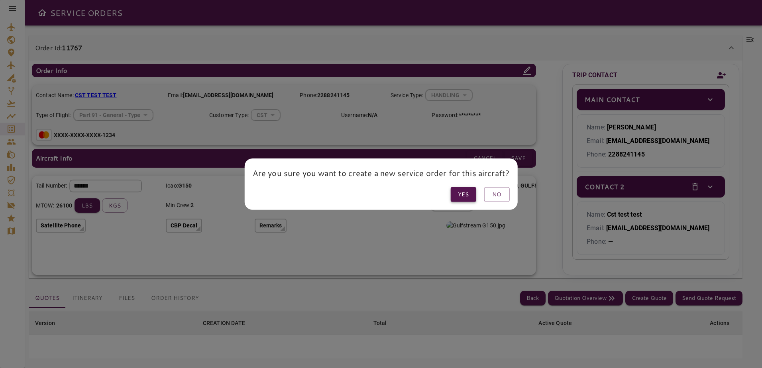
click at [457, 198] on button "Yes" at bounding box center [463, 194] width 26 height 15
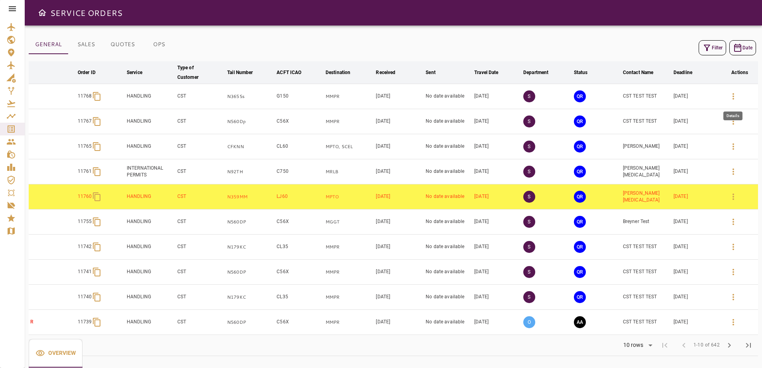
click at [731, 98] on icon "button" at bounding box center [734, 97] width 10 height 10
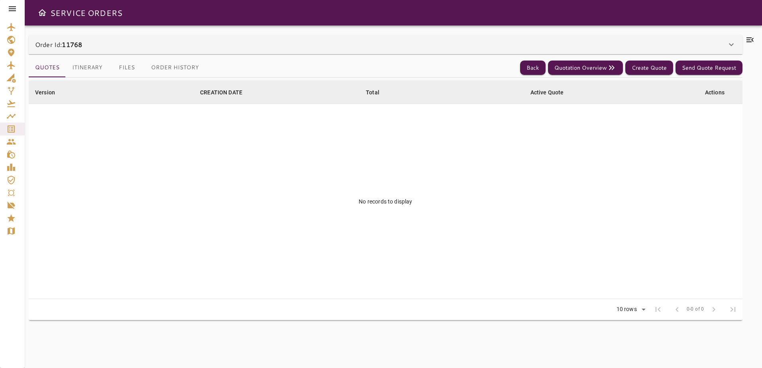
click at [118, 48] on div "Order Id: 11768" at bounding box center [381, 45] width 692 height 10
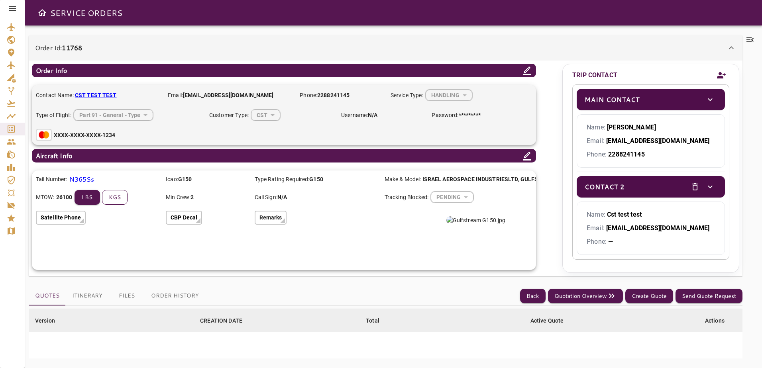
click at [114, 199] on button "kgs" at bounding box center [115, 197] width 26 height 15
click at [80, 193] on button "lbs" at bounding box center [88, 197] width 26 height 15
click at [114, 196] on button "kgs" at bounding box center [115, 197] width 26 height 15
click at [270, 216] on p "Remarks" at bounding box center [270, 218] width 23 height 8
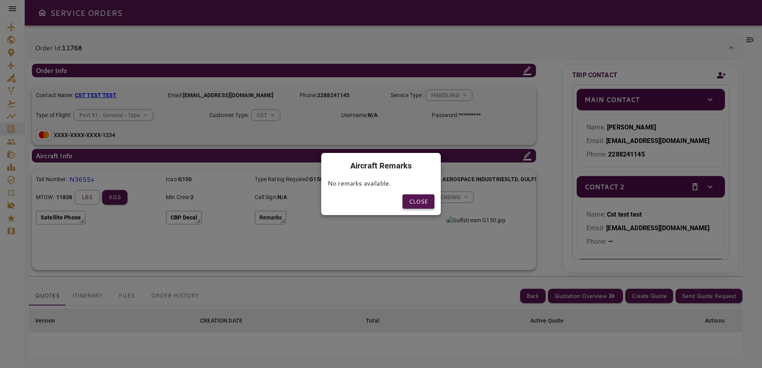
click at [425, 198] on button "Close" at bounding box center [419, 202] width 32 height 15
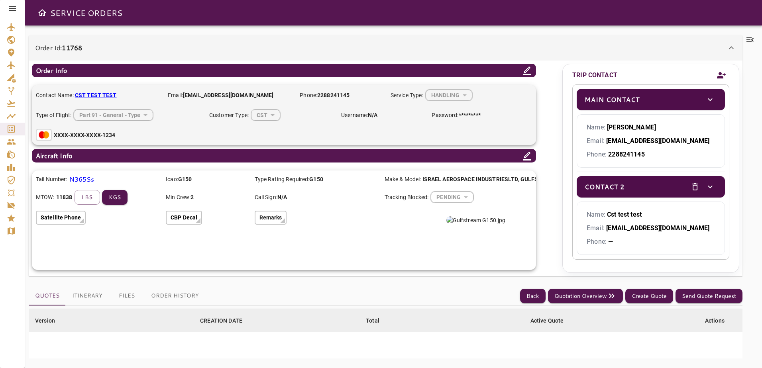
click at [442, 178] on b "ISRAEL AEROSPACE INDUSTRIESLTD , GULFSTREAM G150" at bounding box center [498, 179] width 150 height 6
click at [314, 184] on div "Tail Number: N365Ss Icao: G150 Type Rating Required: G150 Make & Model: ISRAEL …" at bounding box center [284, 201] width 504 height 60
click at [314, 211] on div "Remarks" at bounding box center [337, 219] width 165 height 16
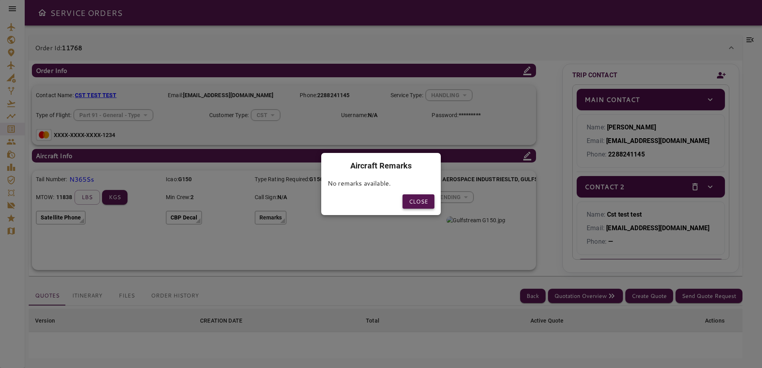
click at [415, 198] on button "Close" at bounding box center [419, 202] width 32 height 15
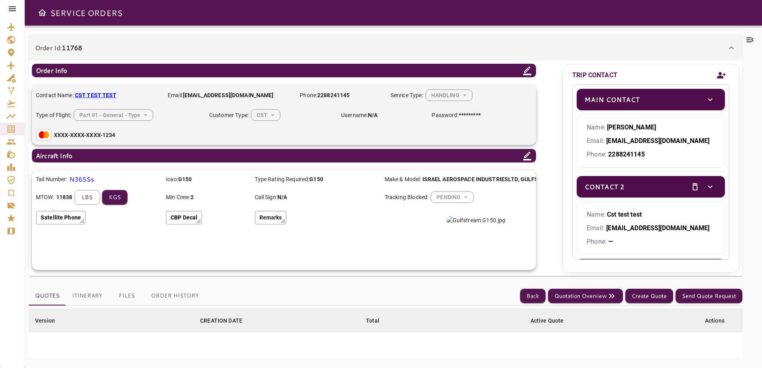
click at [344, 231] on div "Tail Number: N365Ss Icao: G150 Type Rating Required: G150 Make & Model: ISRAEL …" at bounding box center [284, 221] width 504 height 100
drag, startPoint x: 100, startPoint y: 179, endPoint x: 59, endPoint y: 185, distance: 42.2
click at [59, 185] on div "Tail Number: N365Ss Icao: G150 Type Rating Required: G150 Make & Model: ISRAEL …" at bounding box center [284, 201] width 504 height 60
click at [271, 250] on div "Tail Number: N365Ss Icao: G150 Type Rating Required: G150 Make & Model: ISRAEL …" at bounding box center [284, 221] width 504 height 100
click at [511, 180] on b "ISRAEL AEROSPACE INDUSTRIESLTD , GULFSTREAM G150" at bounding box center [498, 179] width 150 height 6
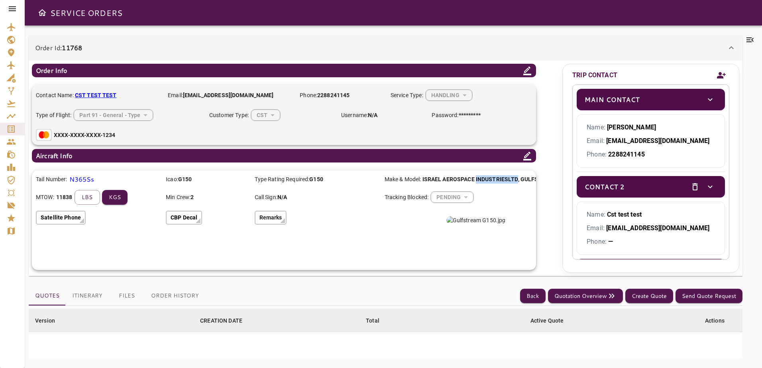
click at [511, 180] on b "ISRAEL AEROSPACE INDUSTRIESLTD , GULFSTREAM G150" at bounding box center [498, 179] width 150 height 6
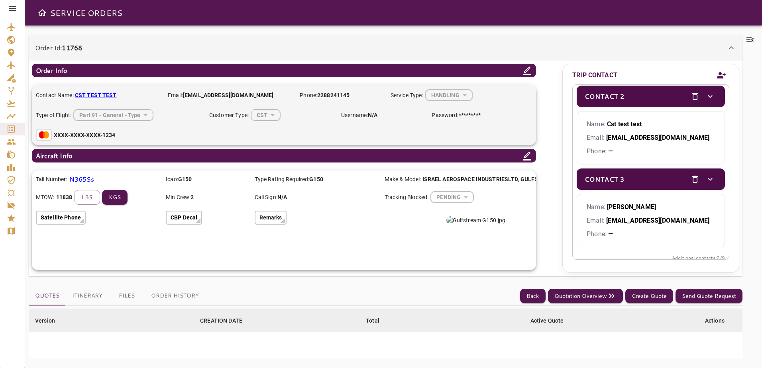
scroll to position [91, 0]
click at [692, 178] on icon "delete" at bounding box center [695, 178] width 6 height 7
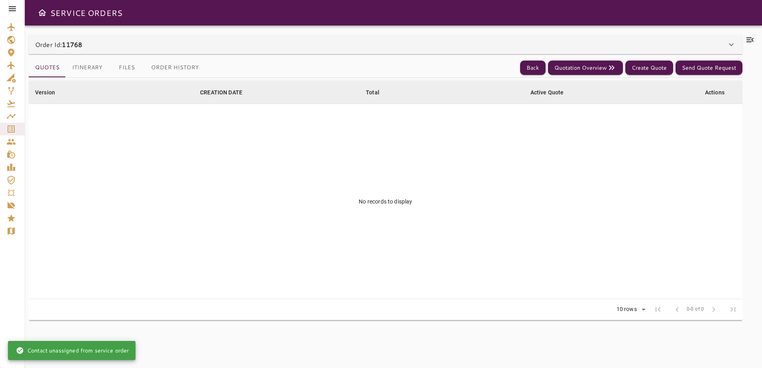
click at [275, 43] on div "Order Id: 11768" at bounding box center [381, 45] width 692 height 10
